Goal: Complete application form

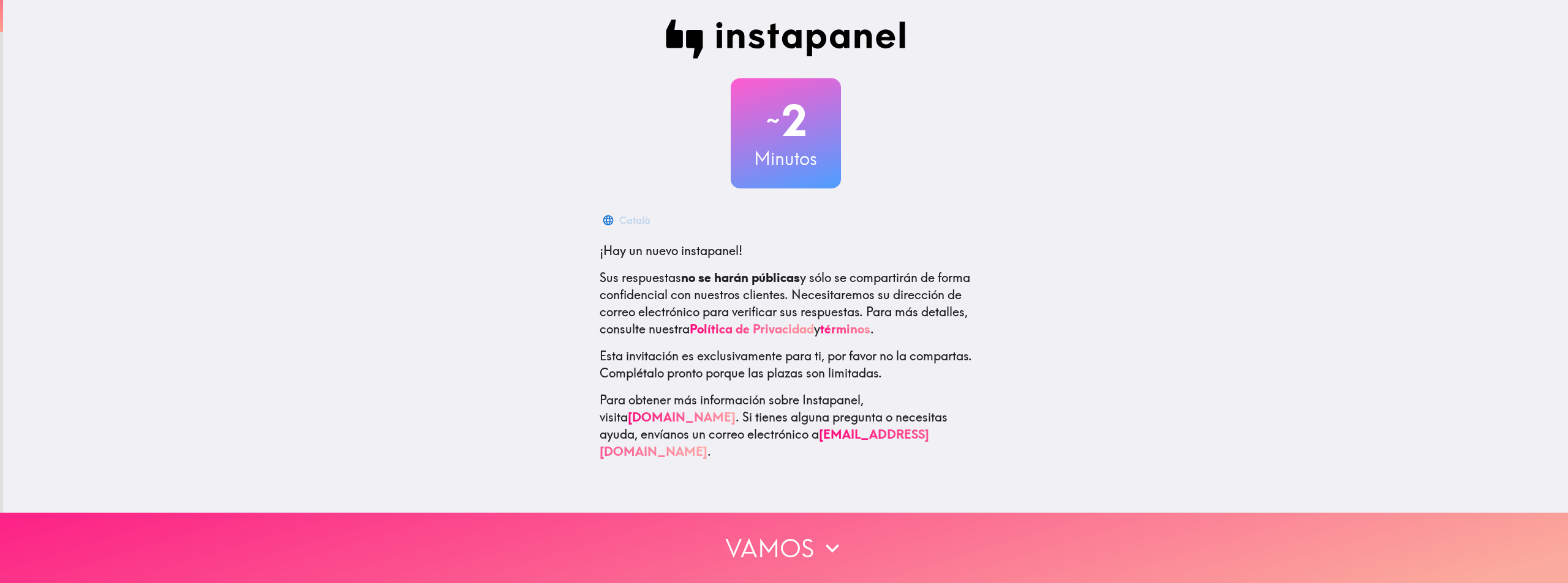
click at [784, 534] on button "Vamos" at bounding box center [784, 547] width 1568 height 70
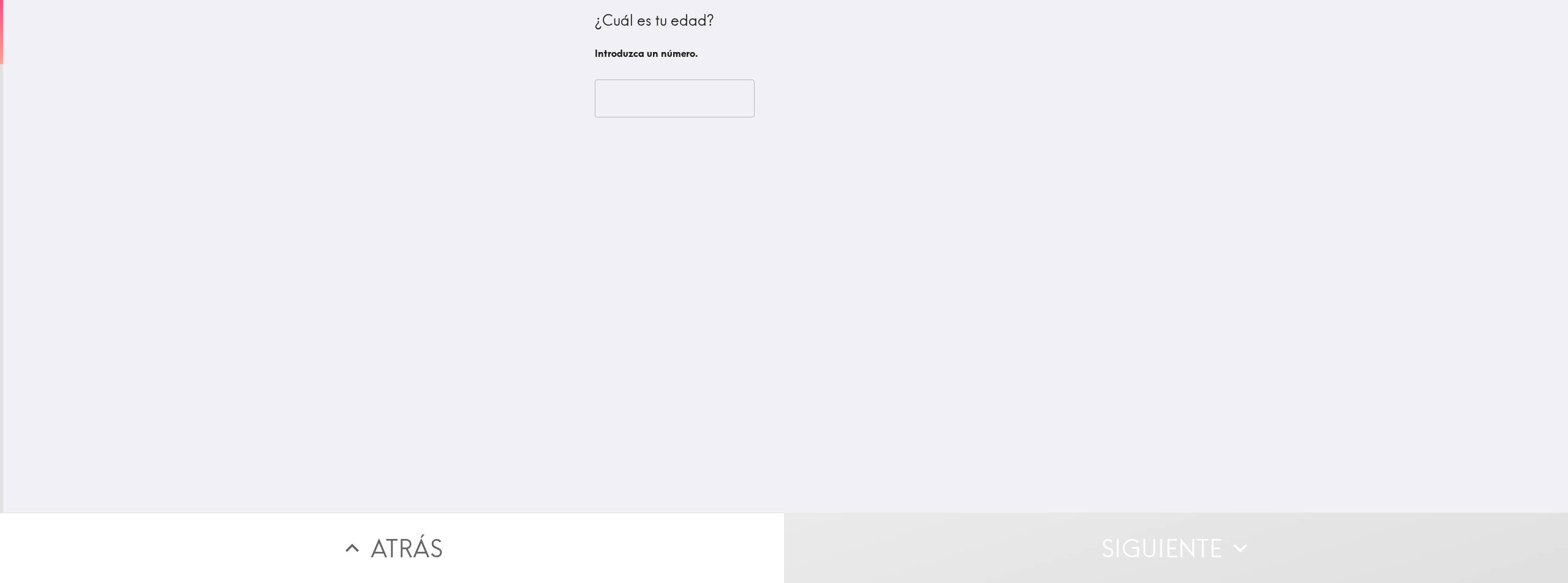
click at [658, 96] on input "number" at bounding box center [674, 98] width 159 height 38
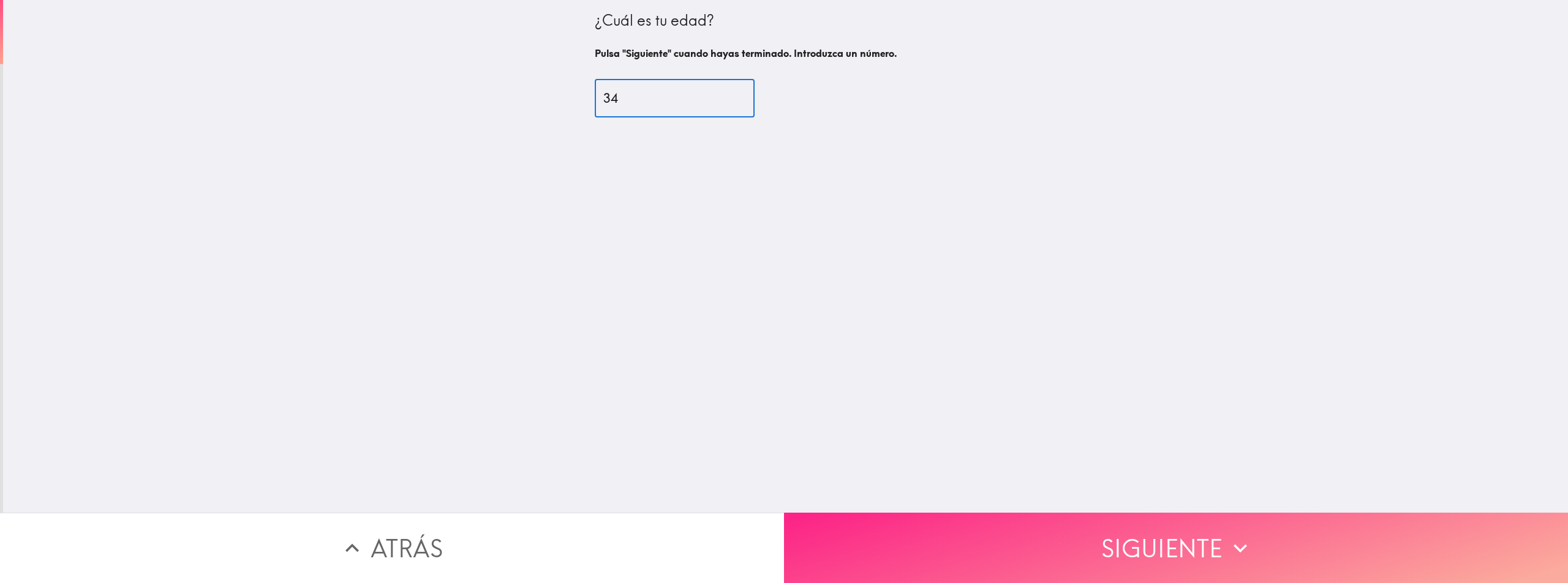
type input "34"
click at [985, 538] on button "Siguiente" at bounding box center [1176, 547] width 784 height 70
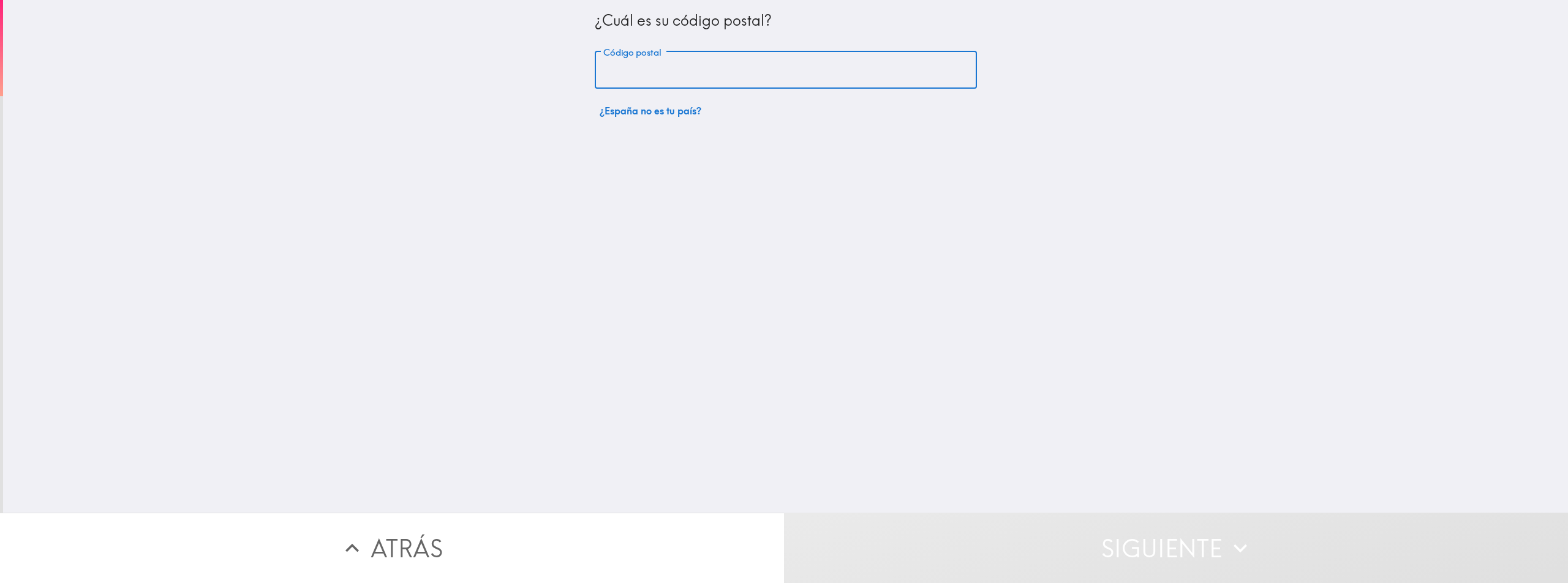
click at [725, 72] on input "Código postal" at bounding box center [786, 70] width 382 height 38
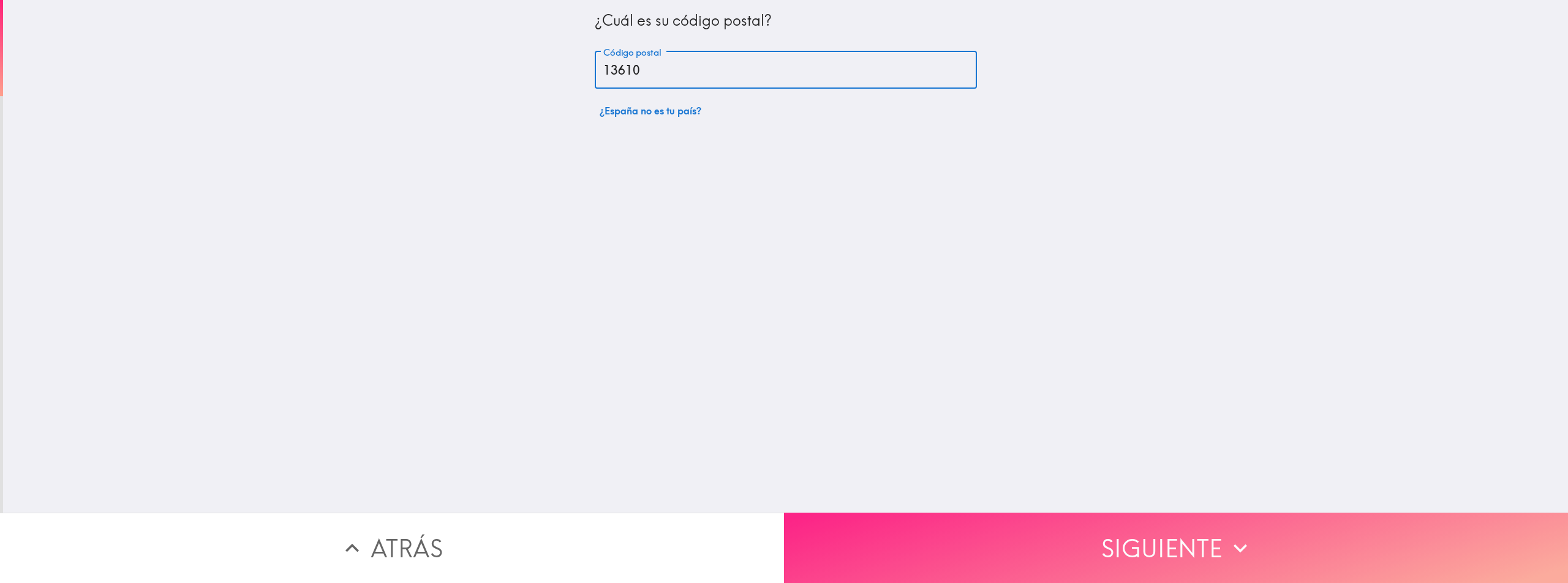
type input "13610"
click at [889, 524] on button "Siguiente" at bounding box center [1176, 547] width 784 height 70
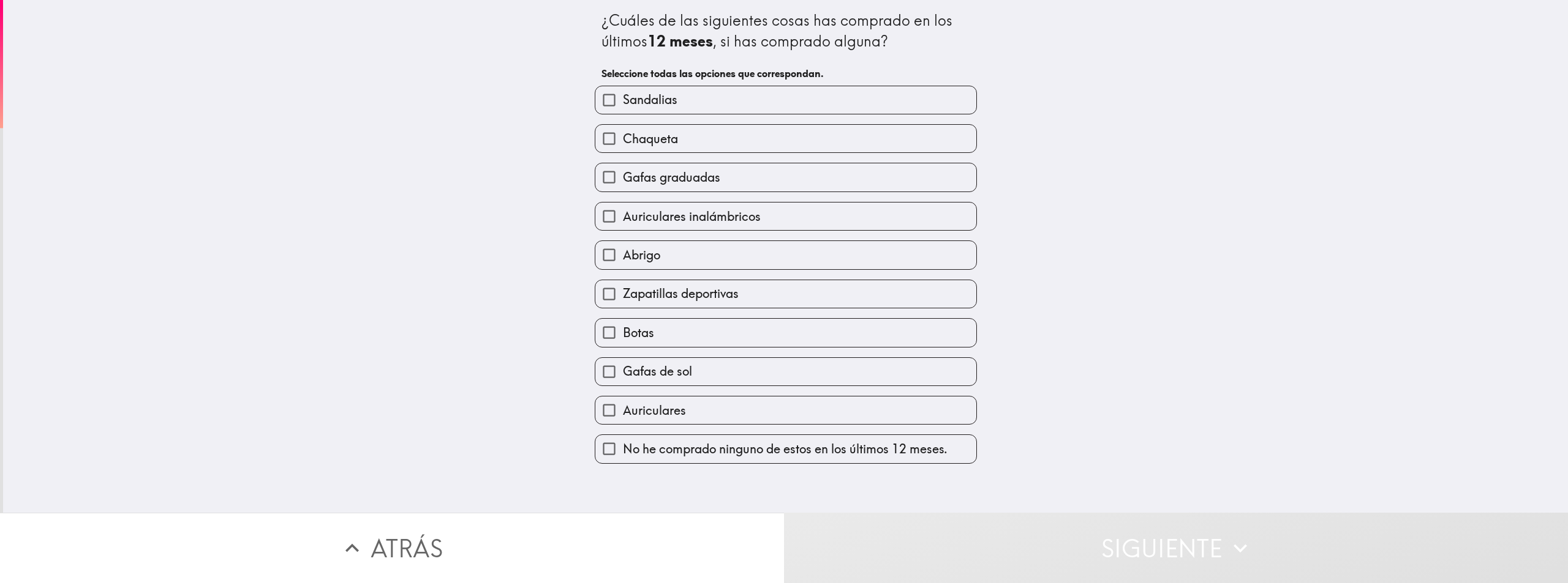
click at [762, 300] on label "Zapatillas deportivas" at bounding box center [786, 294] width 381 height 27
click at [623, 300] on input "Zapatillas deportivas" at bounding box center [609, 294] width 27 height 27
checkbox input "true"
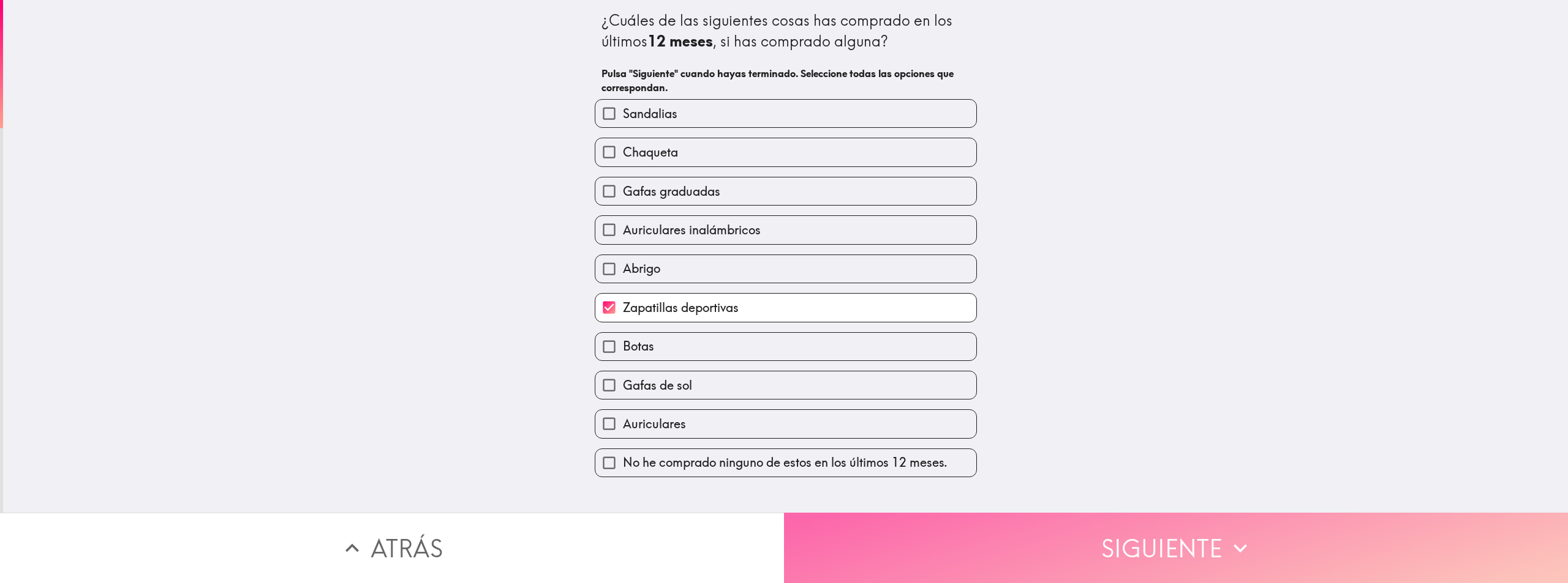
click at [887, 550] on button "Siguiente" at bounding box center [1176, 547] width 784 height 70
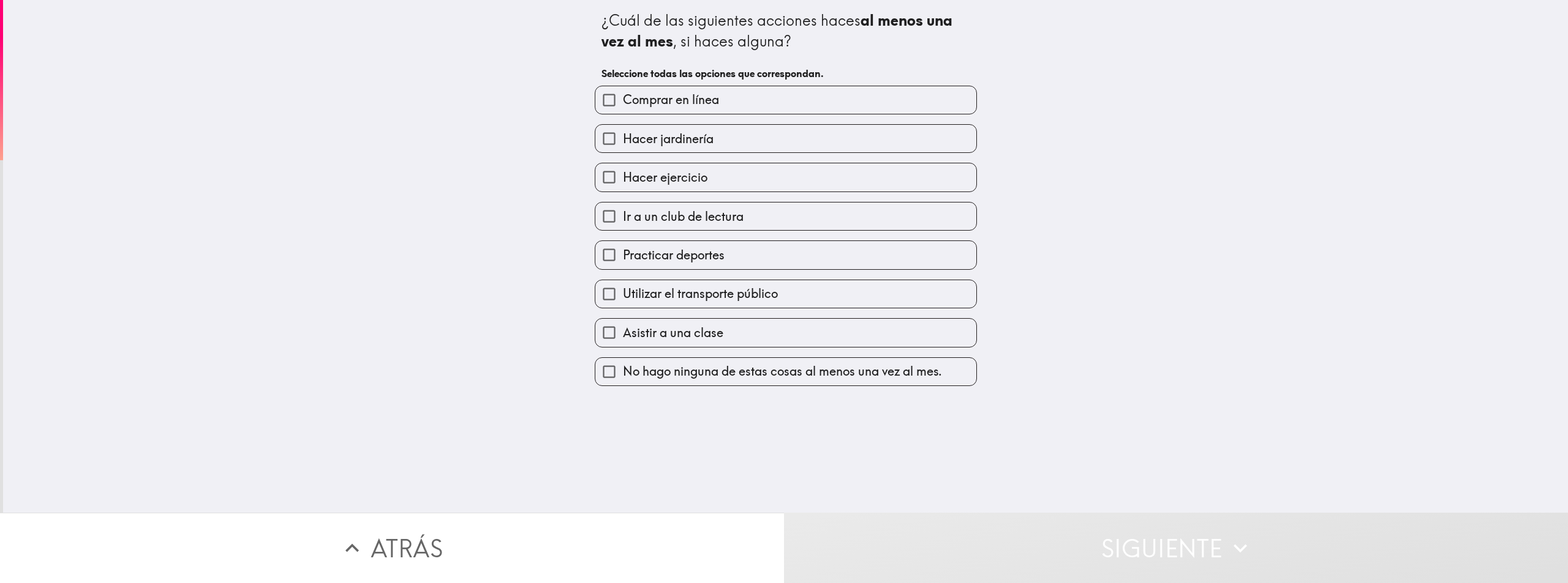
click at [720, 93] on label "Comprar en línea" at bounding box center [786, 100] width 381 height 27
click at [623, 93] on input "Comprar en línea" at bounding box center [609, 100] width 27 height 27
checkbox input "true"
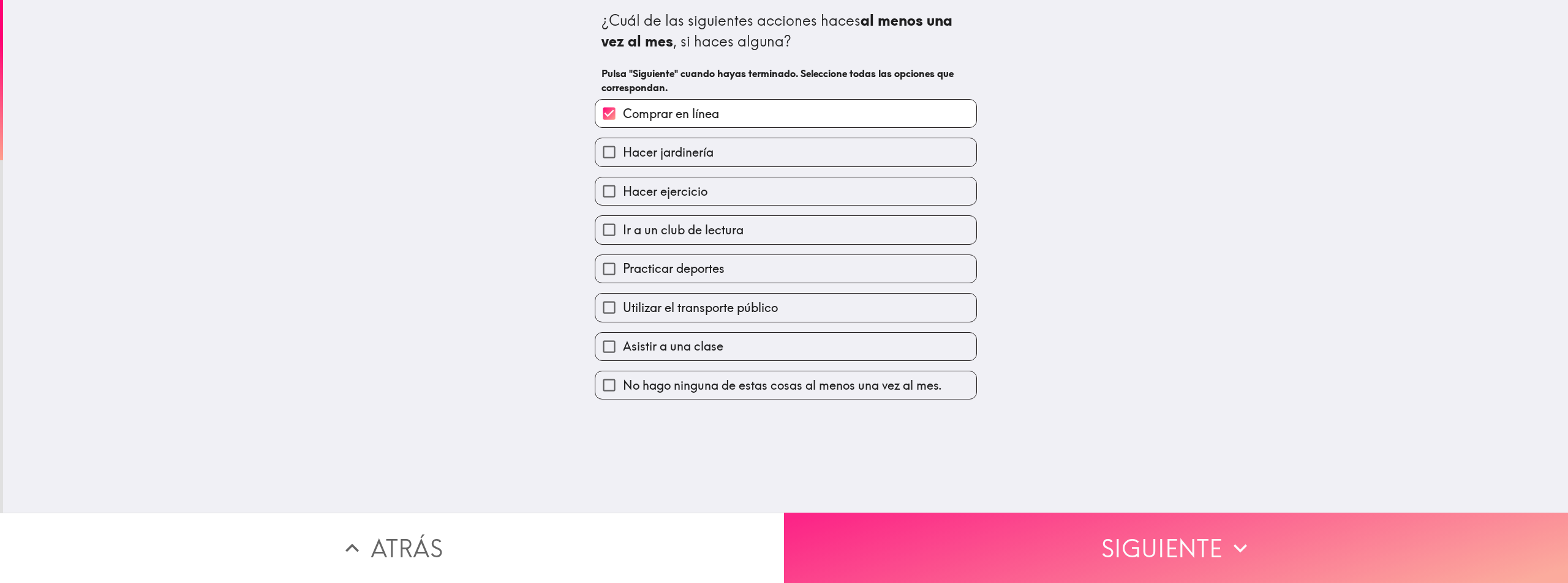
click at [984, 552] on button "Siguiente" at bounding box center [1176, 547] width 784 height 70
